Goal: Task Accomplishment & Management: Use online tool/utility

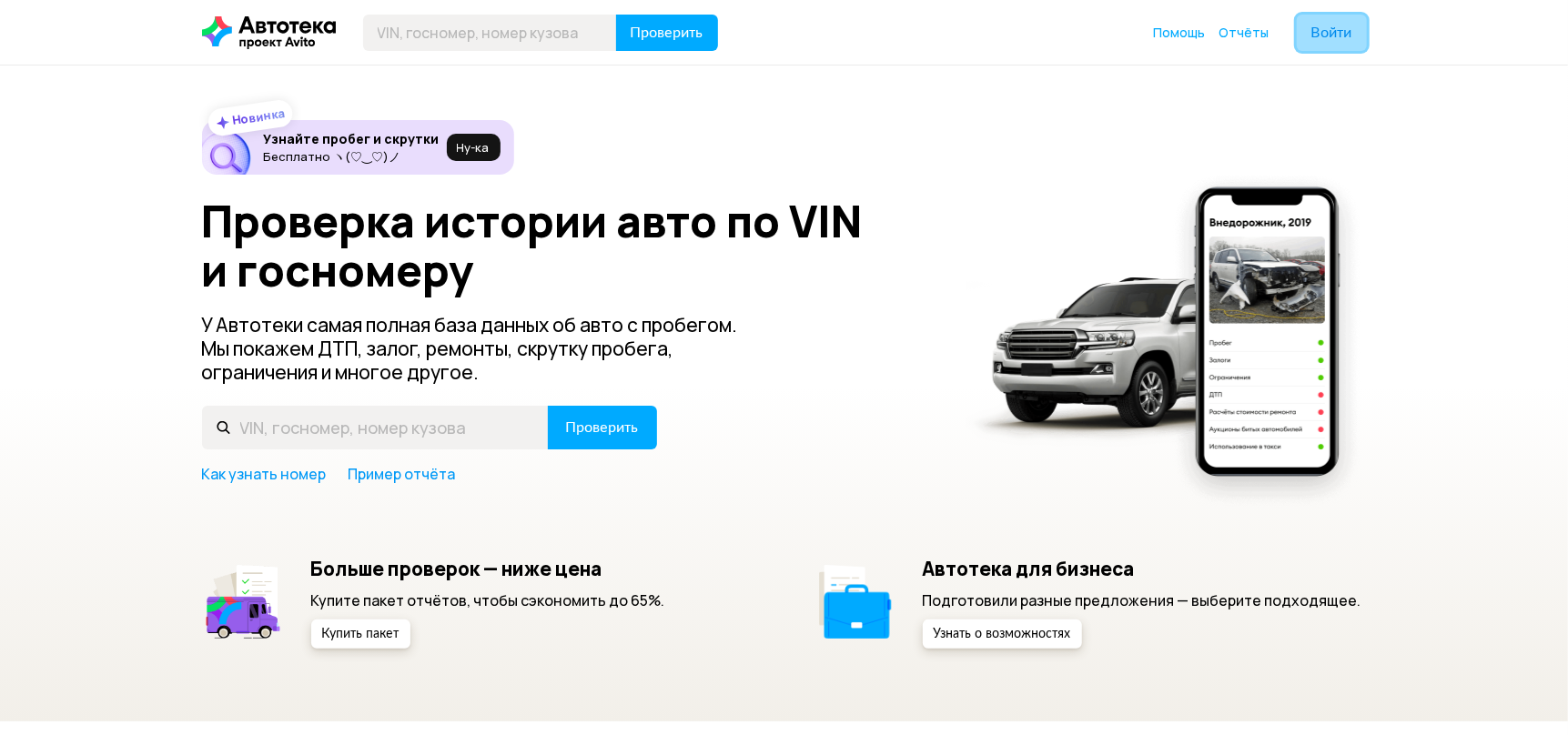
click at [1341, 34] on span "Войти" at bounding box center [1332, 32] width 41 height 15
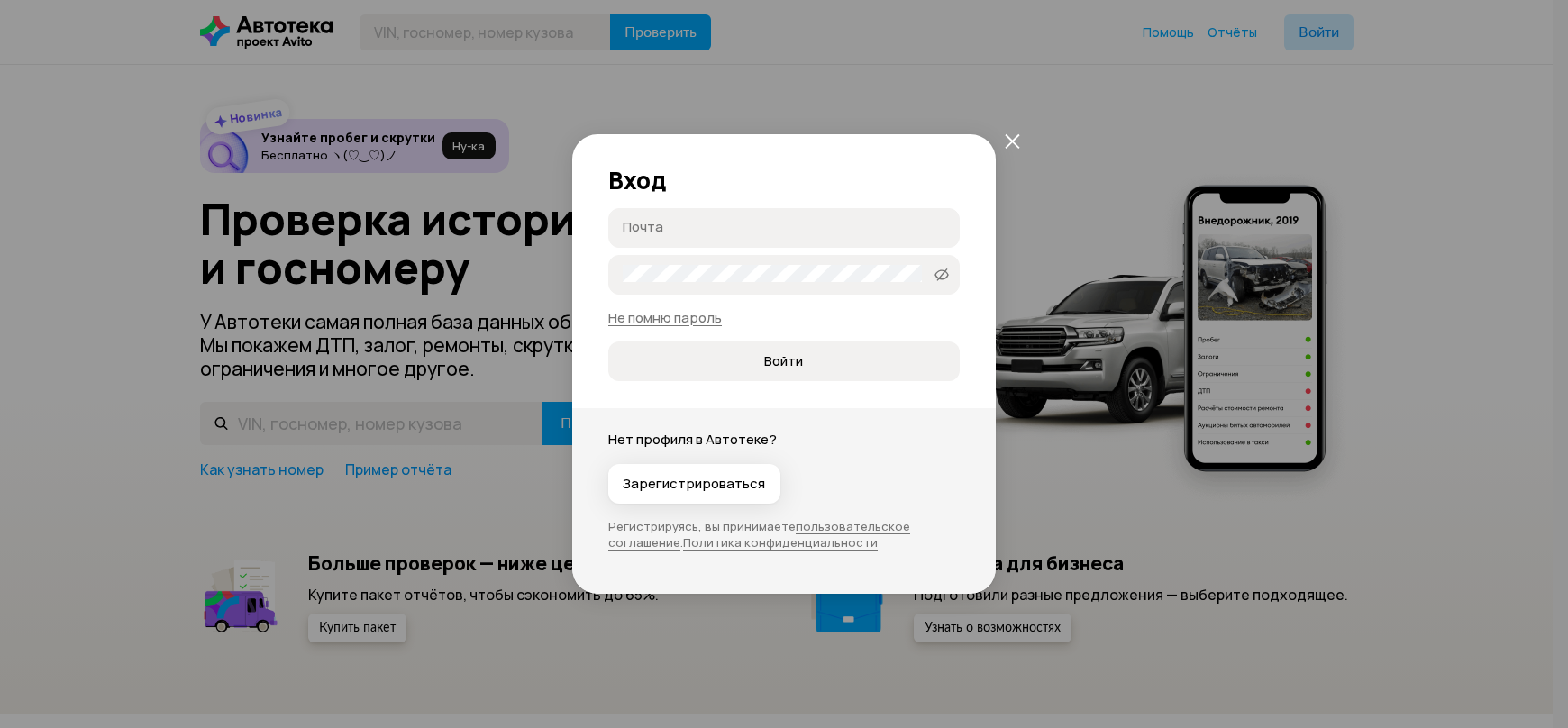
type input "[EMAIL_ADDRESS][DOMAIN_NAME]"
click at [793, 361] on span "Войти" at bounding box center [784, 361] width 39 height 18
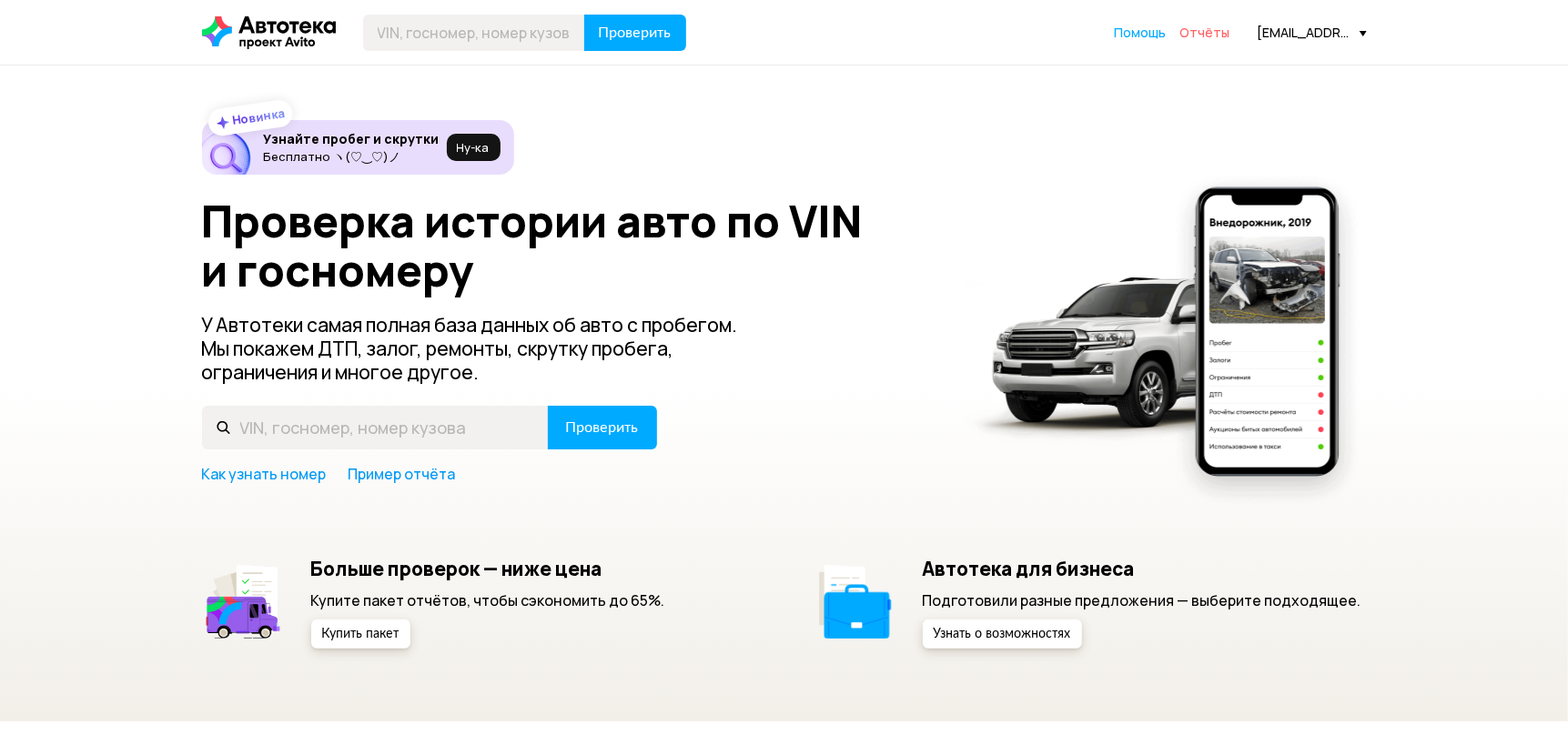
click at [1206, 33] on span "Отчёты" at bounding box center [1204, 32] width 50 height 18
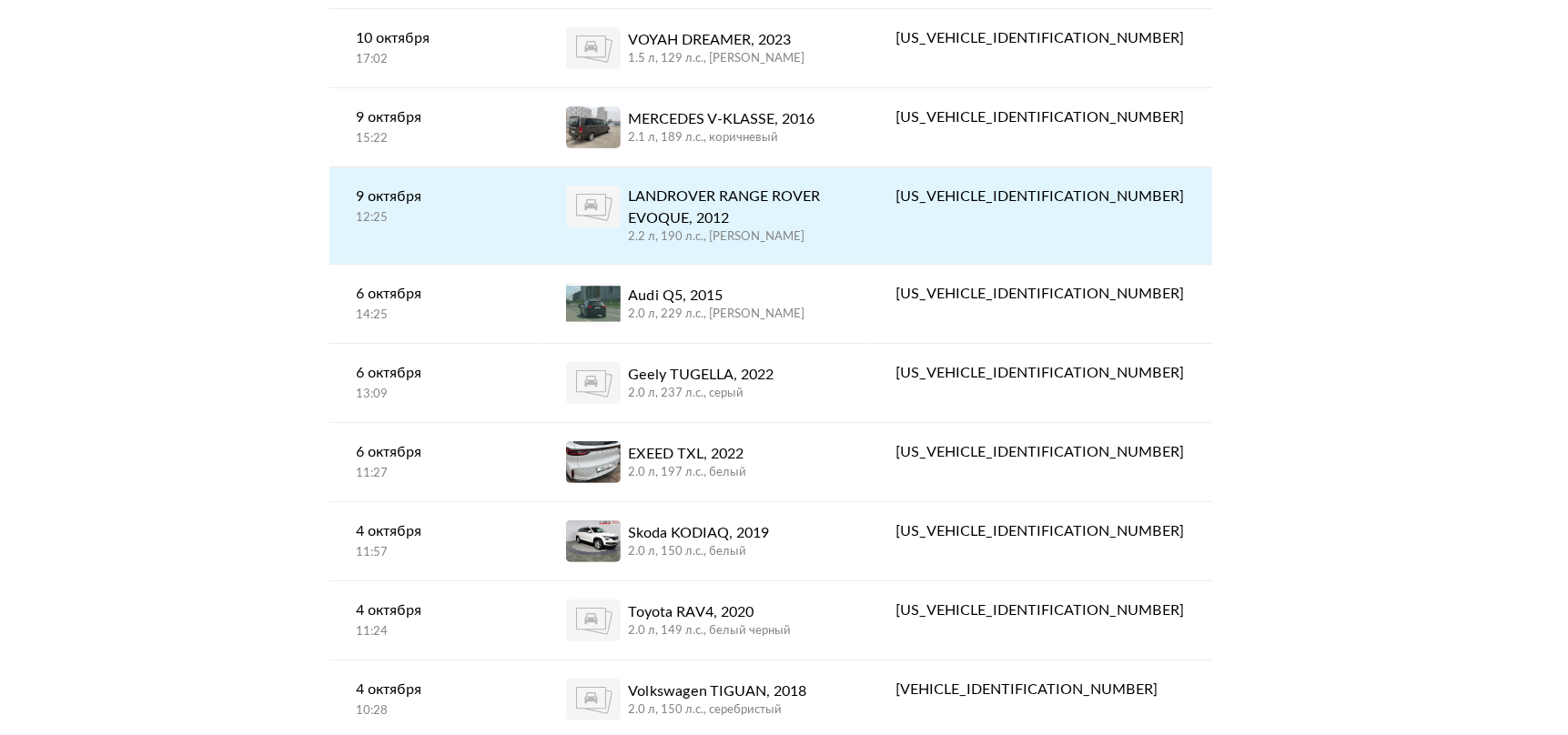
scroll to position [303, 0]
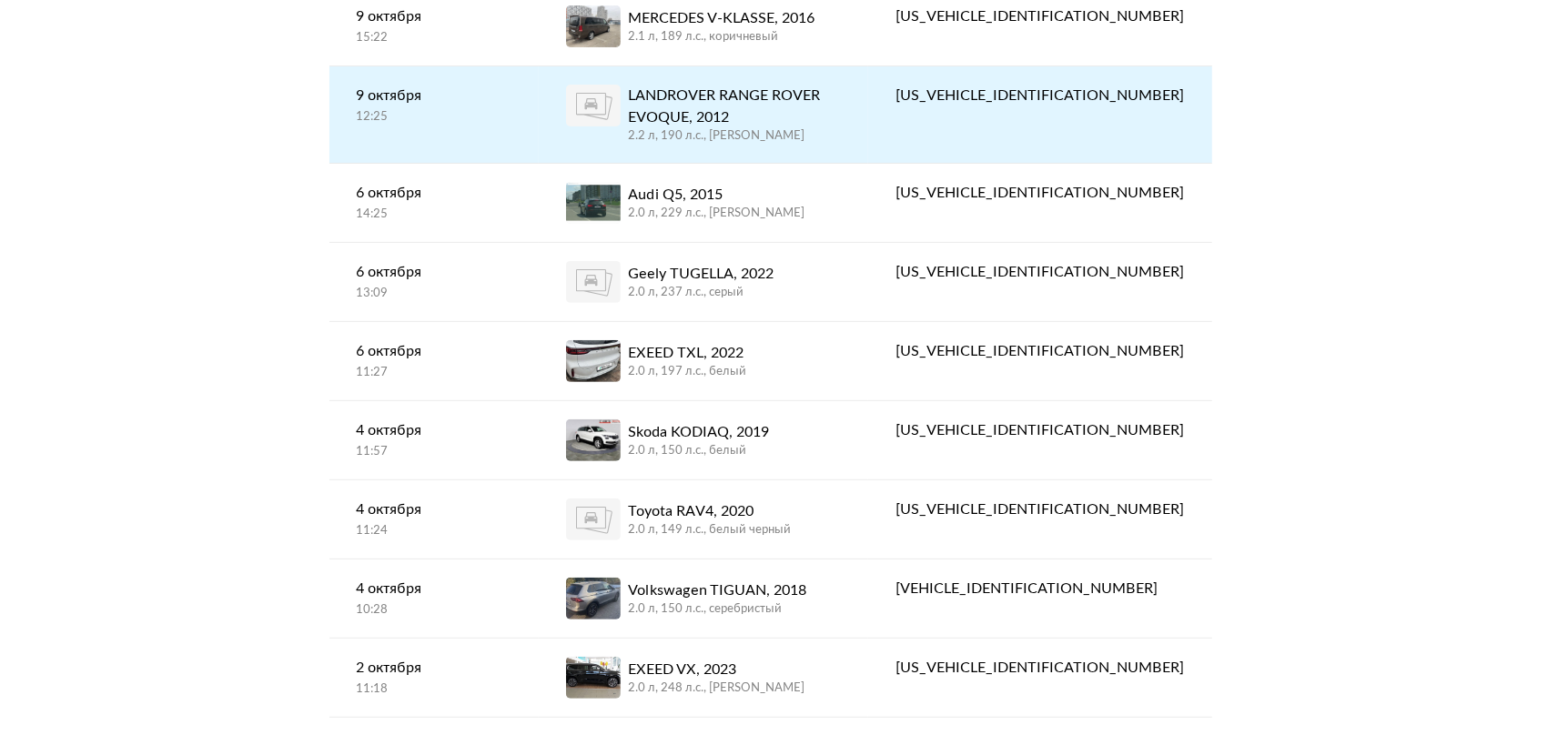
click at [742, 374] on div "2.0 л, 197 л.c., белый" at bounding box center [687, 372] width 118 height 17
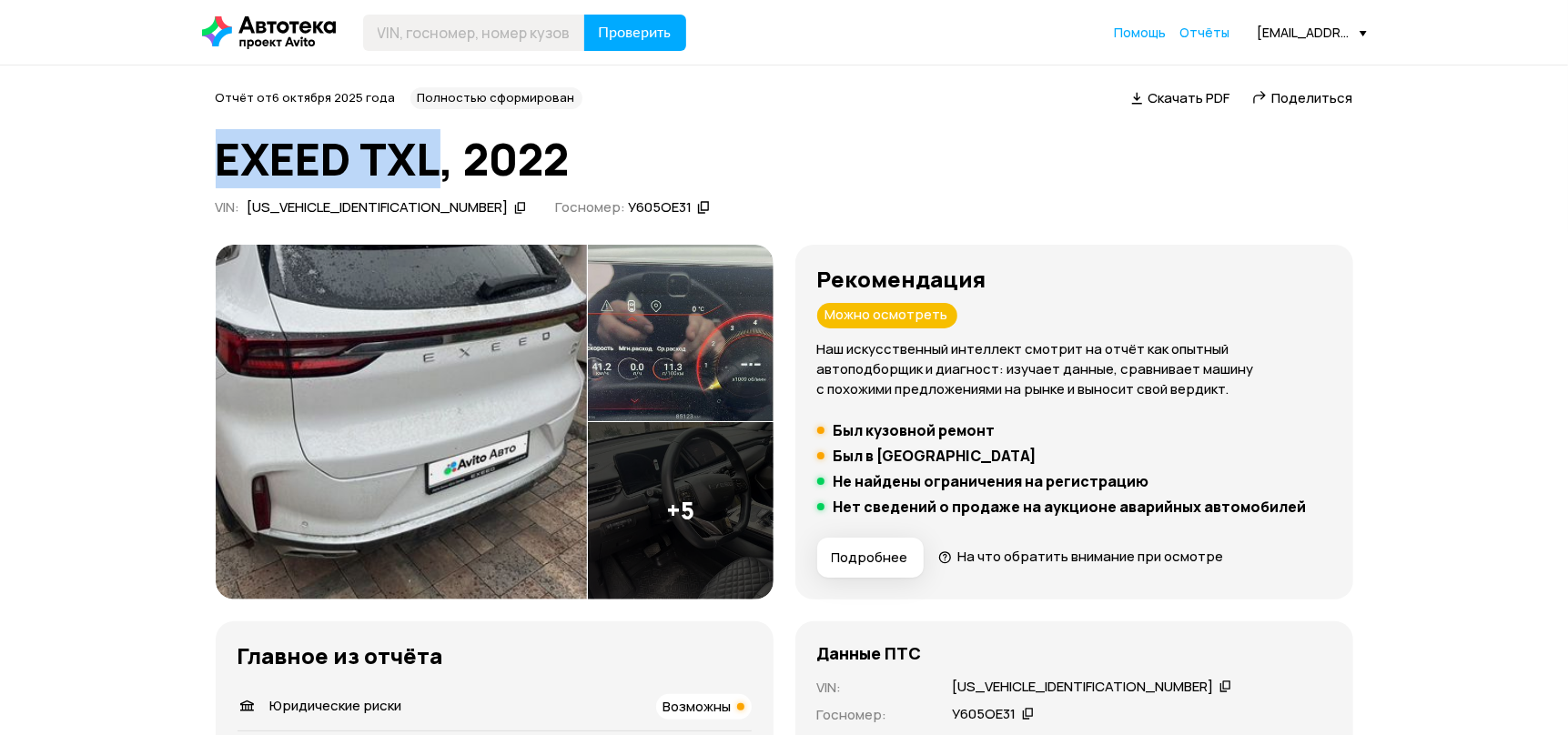
drag, startPoint x: 254, startPoint y: 155, endPoint x: 439, endPoint y: 170, distance: 185.6
click at [439, 170] on h1 "EXEED TXL, 2022" at bounding box center [785, 159] width 1138 height 49
copy h1 "EXEED TXL"
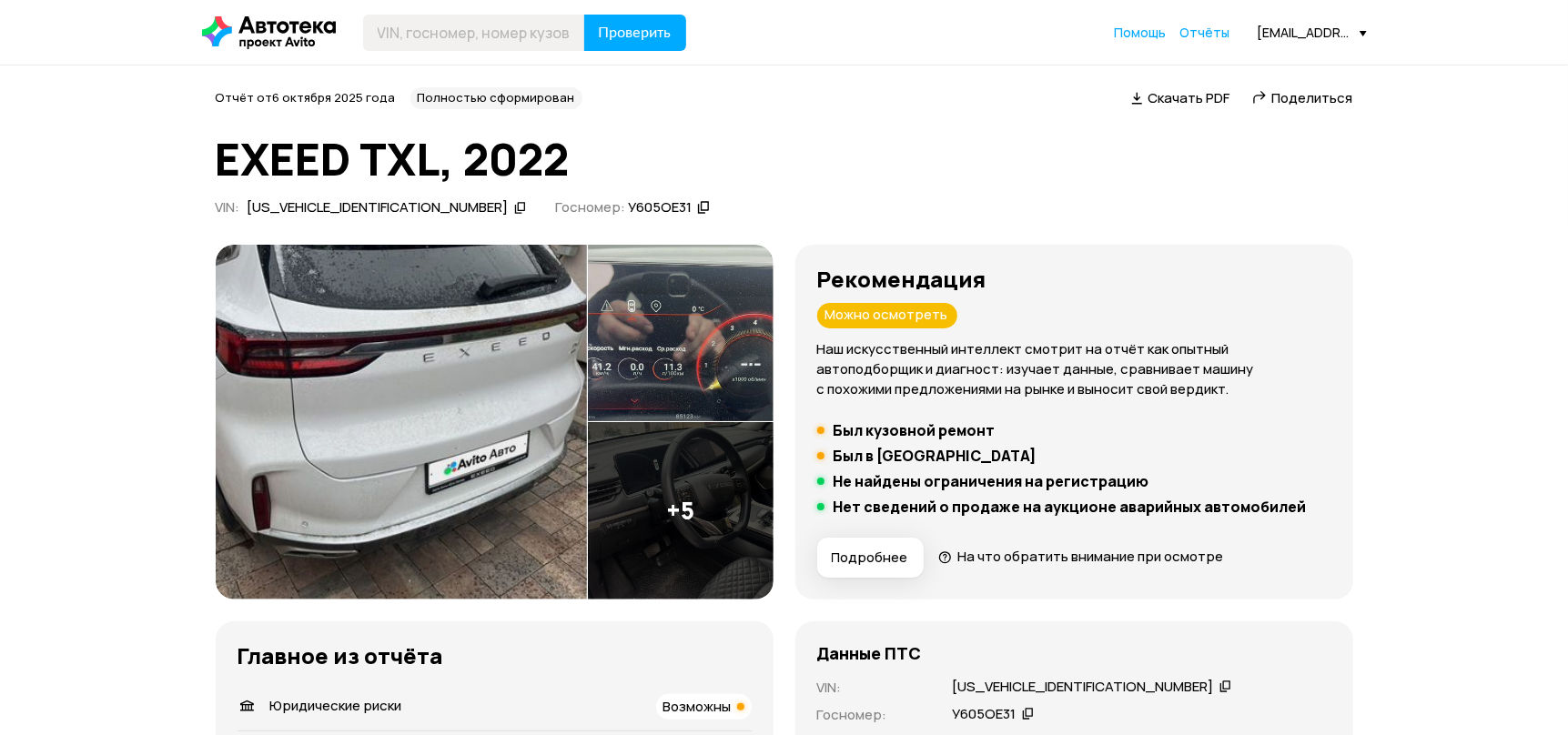
click at [356, 206] on div "[US_VEHICLE_IDENTIFICATION_NUMBER]" at bounding box center [378, 207] width 261 height 19
copy div "[US_VEHICLE_IDENTIFICATION_NUMBER]"
